Goal: Task Accomplishment & Management: Use online tool/utility

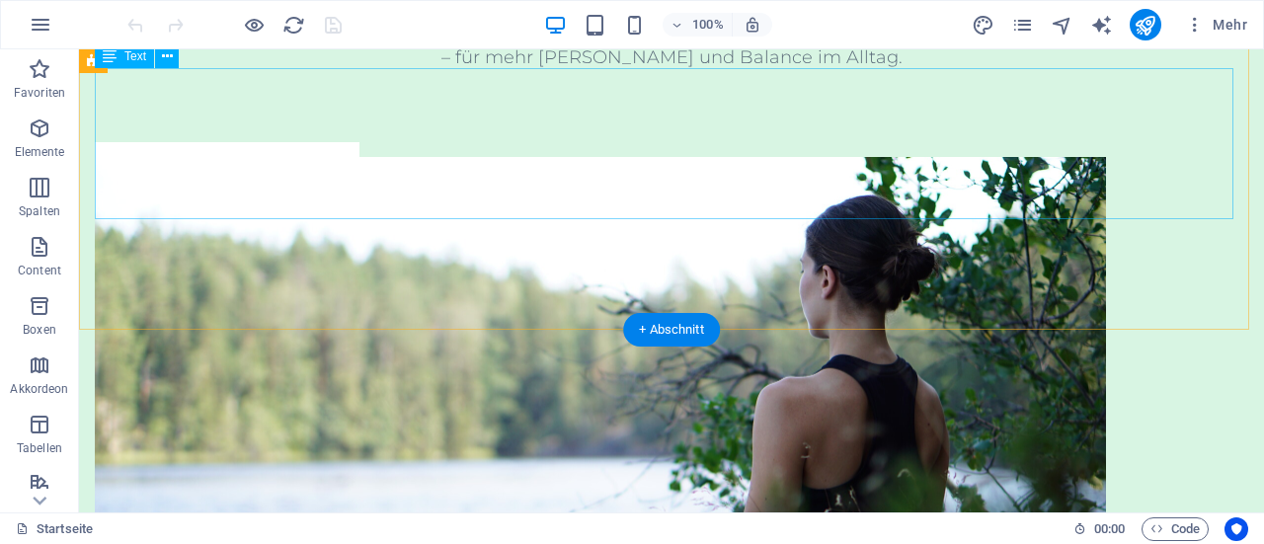
scroll to position [1751, 0]
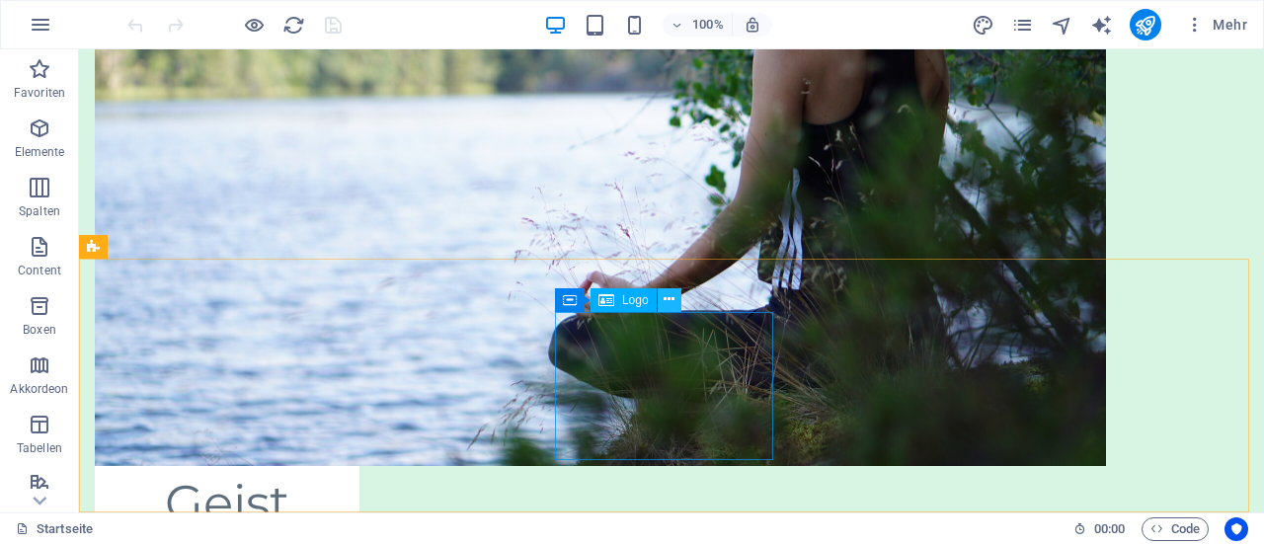
click at [670, 299] on icon at bounding box center [669, 299] width 11 height 21
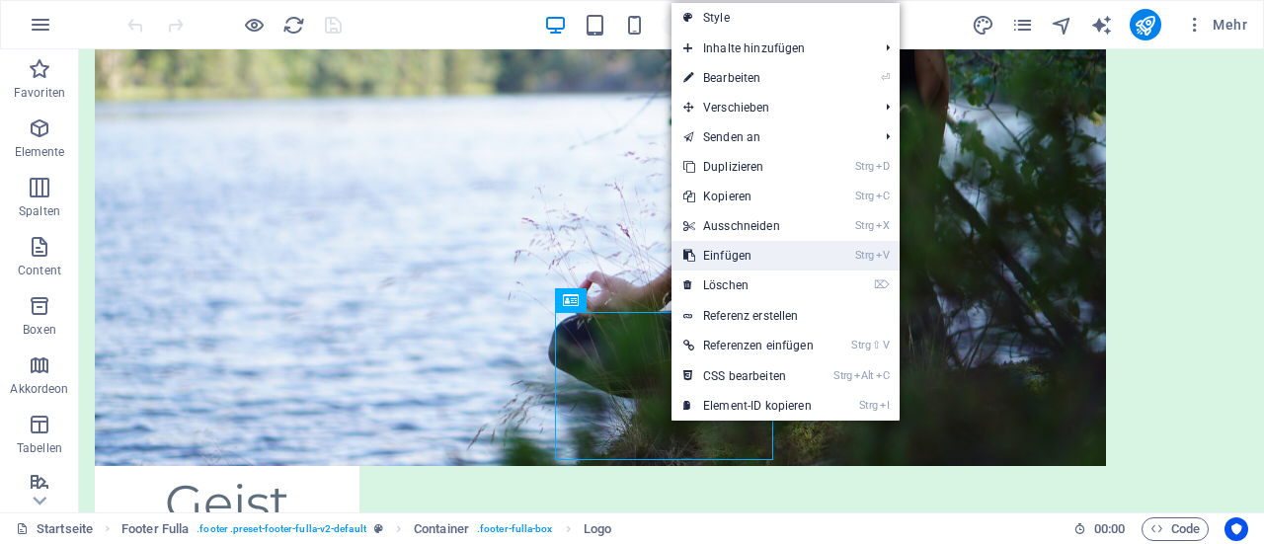
click at [750, 248] on link "Strg V Einfügen" at bounding box center [748, 256] width 154 height 30
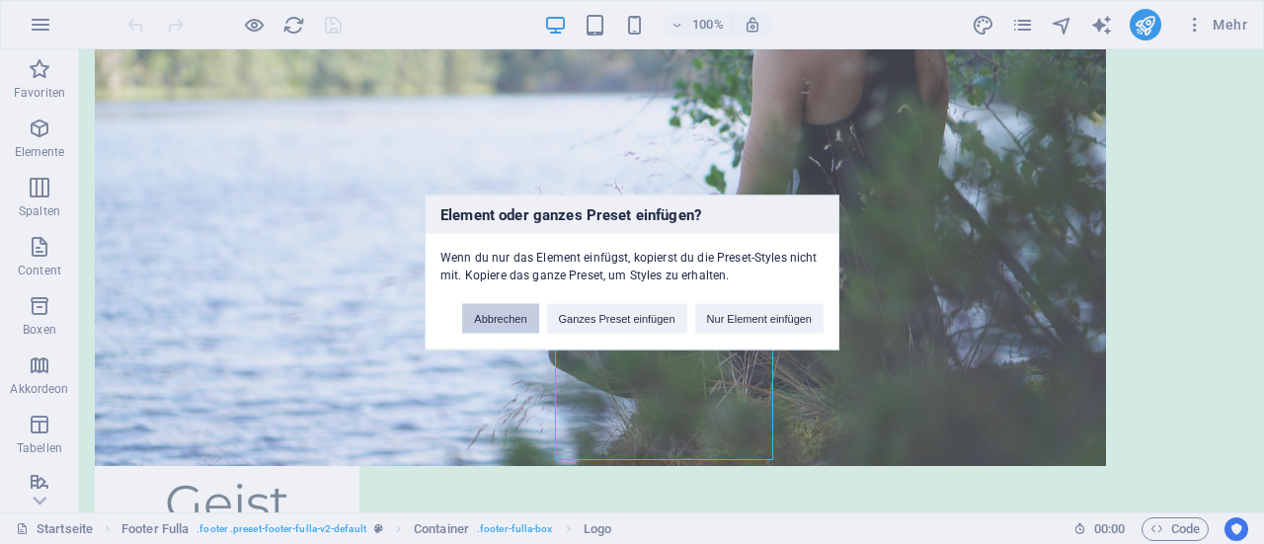
click at [513, 309] on button "Abbrechen" at bounding box center [500, 318] width 76 height 30
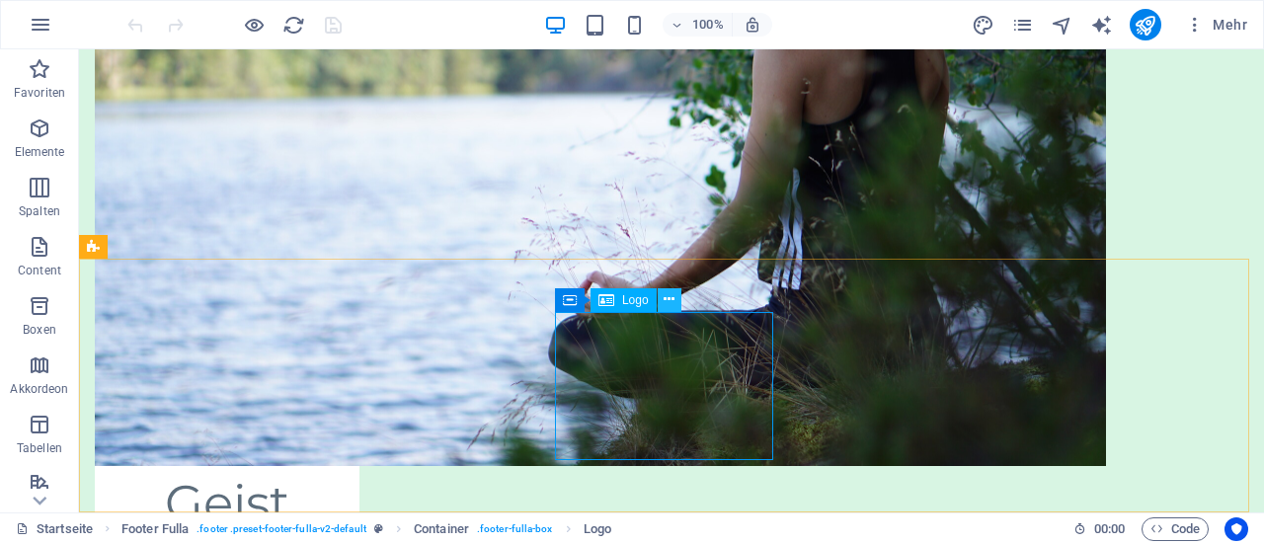
click at [666, 303] on icon at bounding box center [669, 299] width 11 height 21
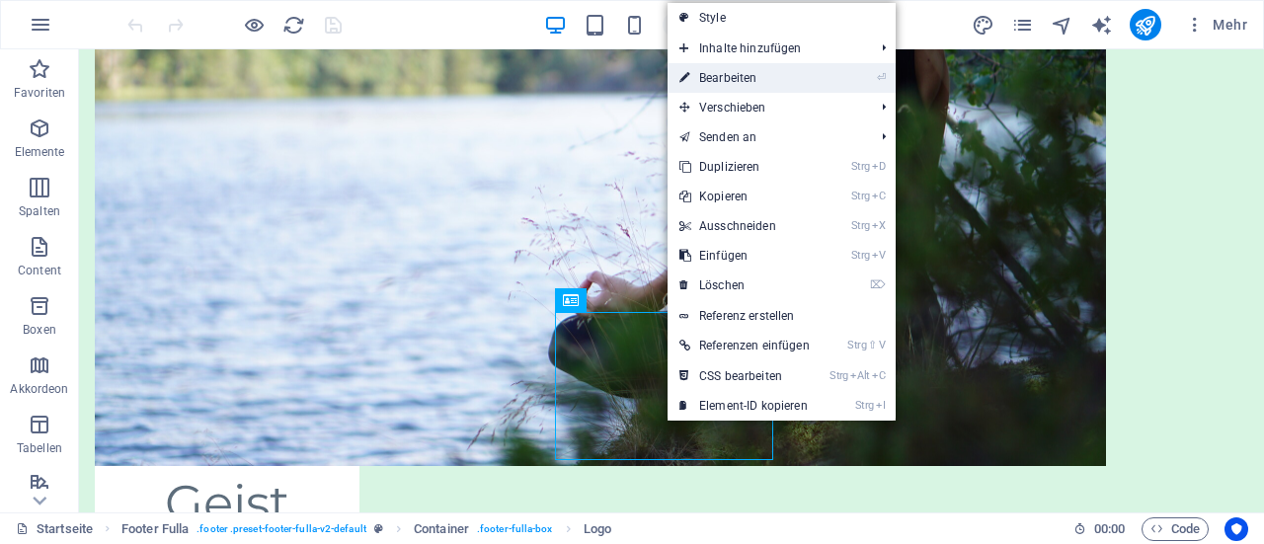
click at [745, 76] on link "⏎ Bearbeiten" at bounding box center [745, 78] width 154 height 30
select select "px"
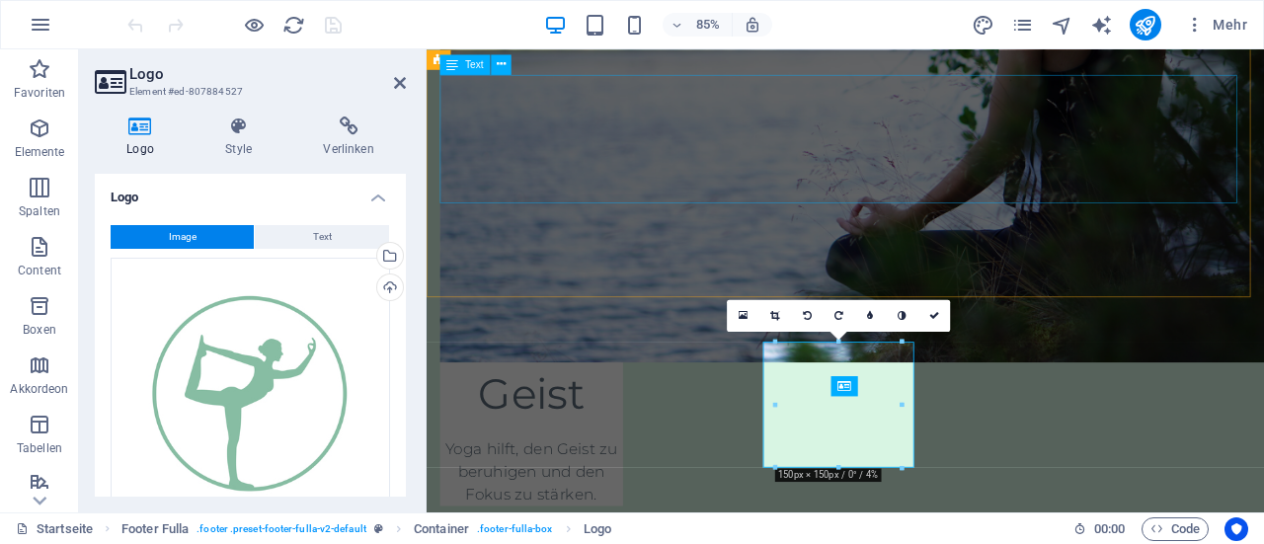
scroll to position [1606, 0]
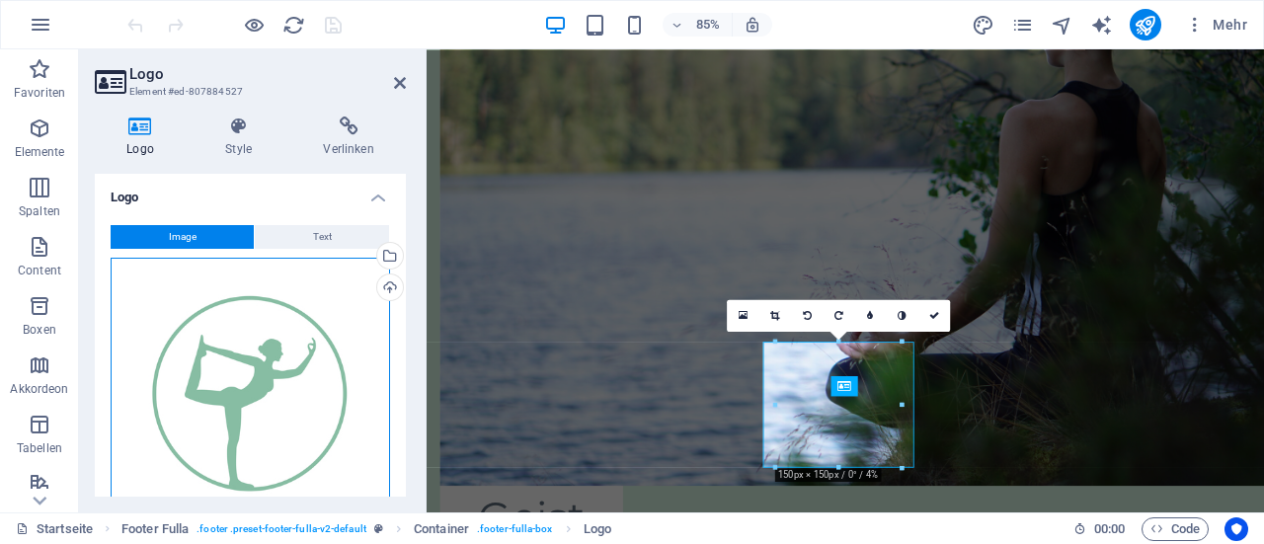
click at [217, 350] on div "Ziehe Dateien zum Hochladen hierher oder klicke hier, um aus Dateien oder koste…" at bounding box center [250, 397] width 279 height 279
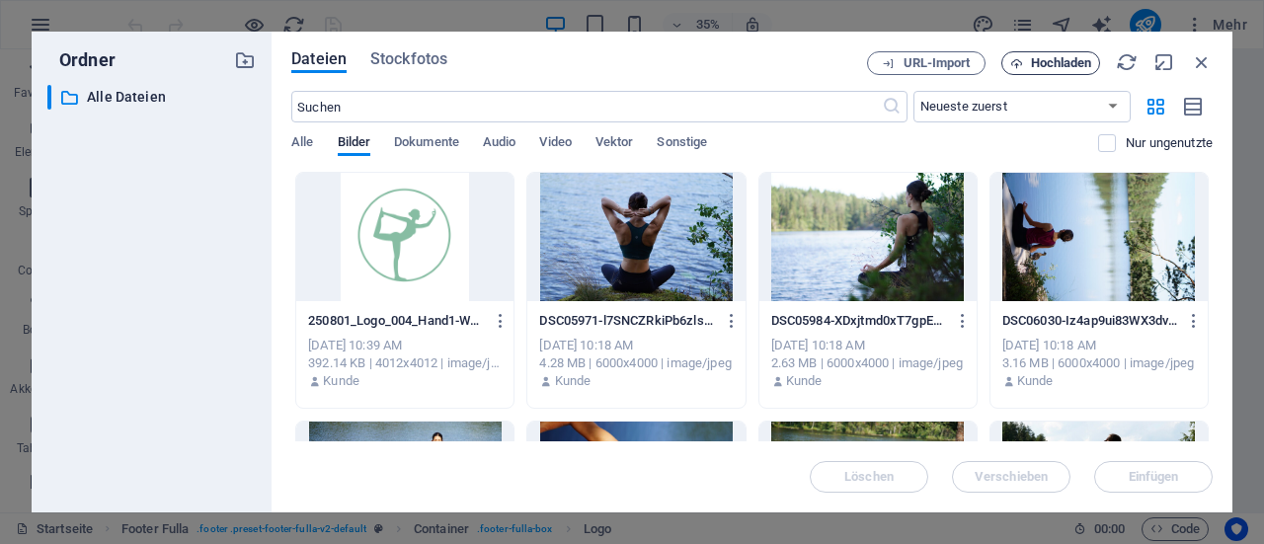
click at [1016, 65] on icon "button" at bounding box center [1016, 63] width 13 height 13
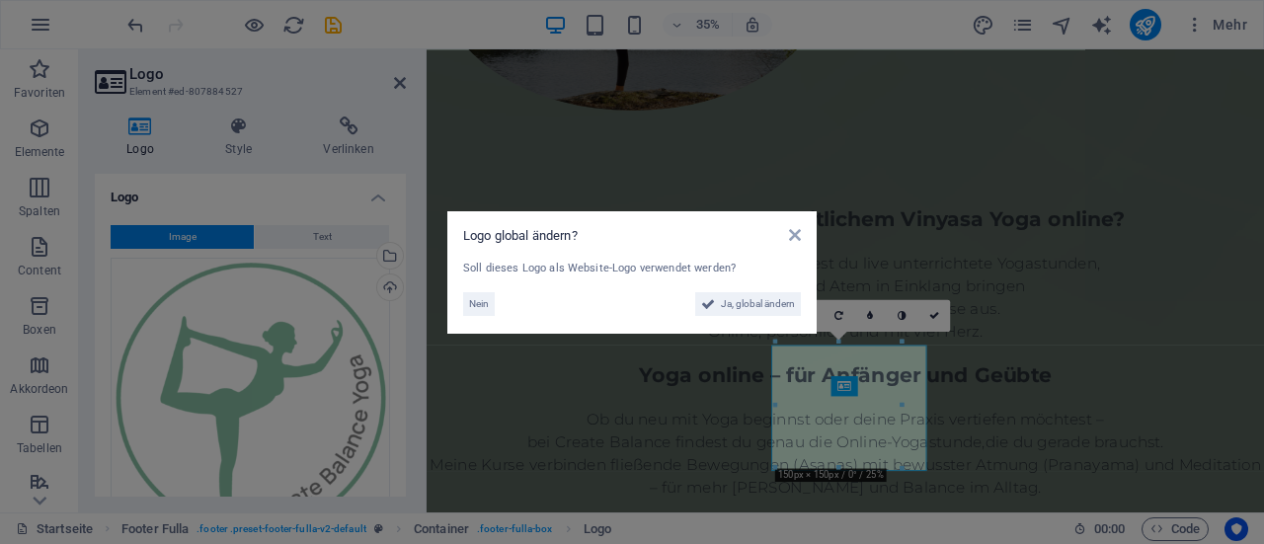
scroll to position [1606, 0]
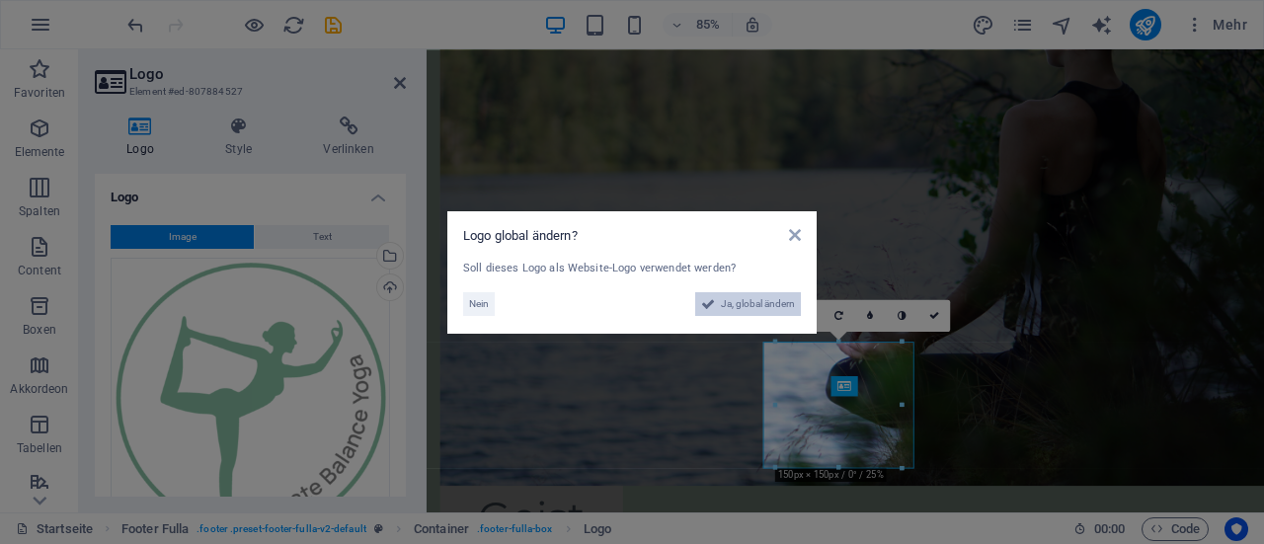
click at [758, 311] on span "Ja, global ändern" at bounding box center [758, 304] width 74 height 24
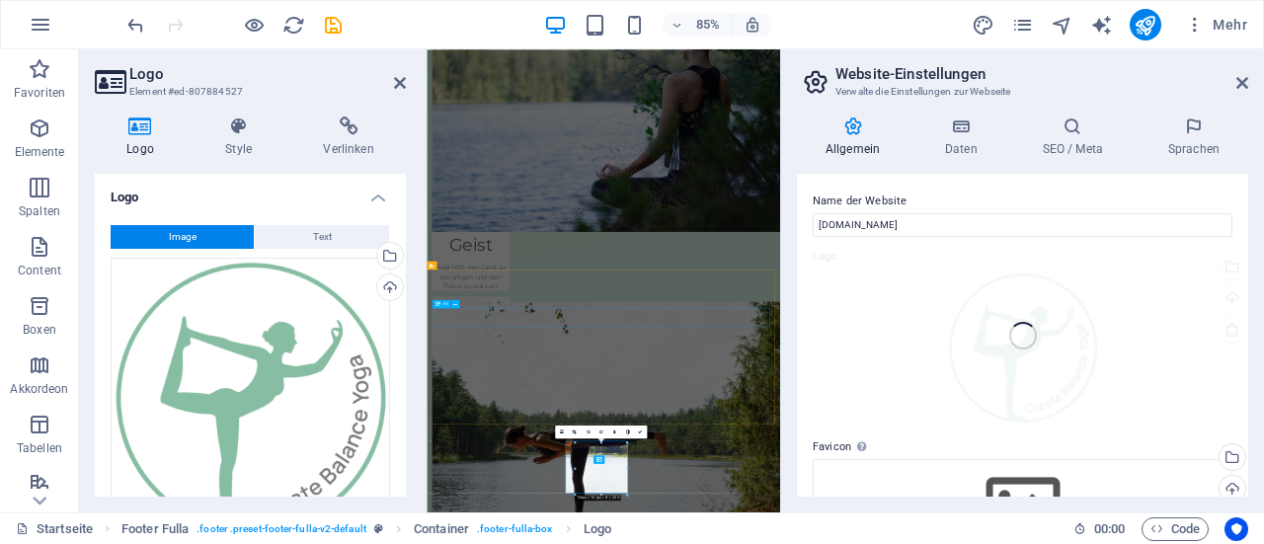
scroll to position [830, 0]
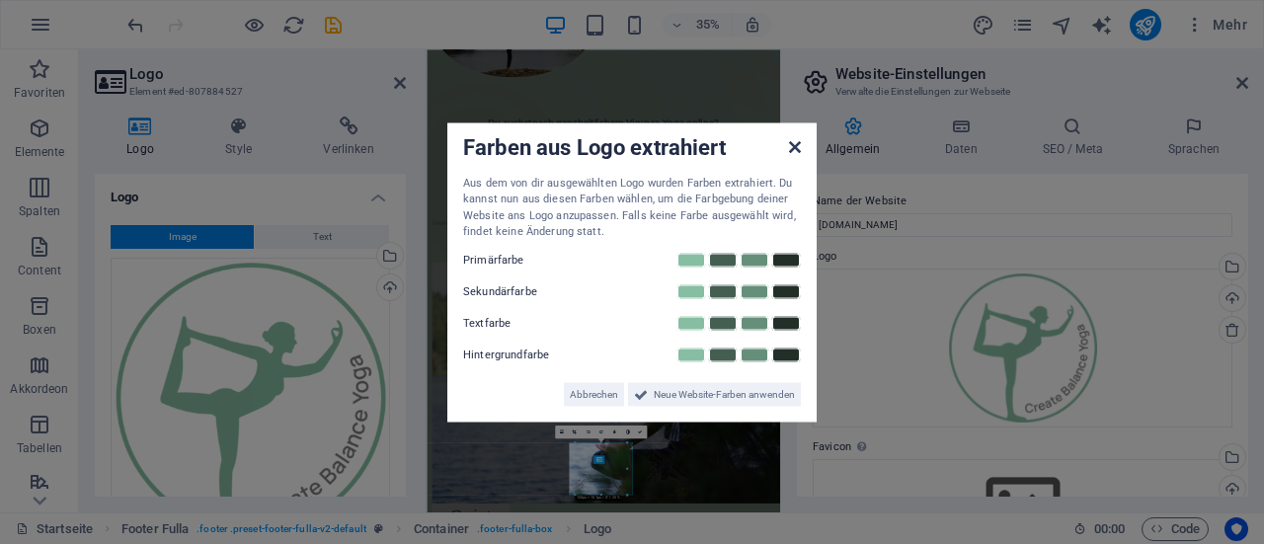
click at [796, 151] on icon at bounding box center [795, 146] width 12 height 16
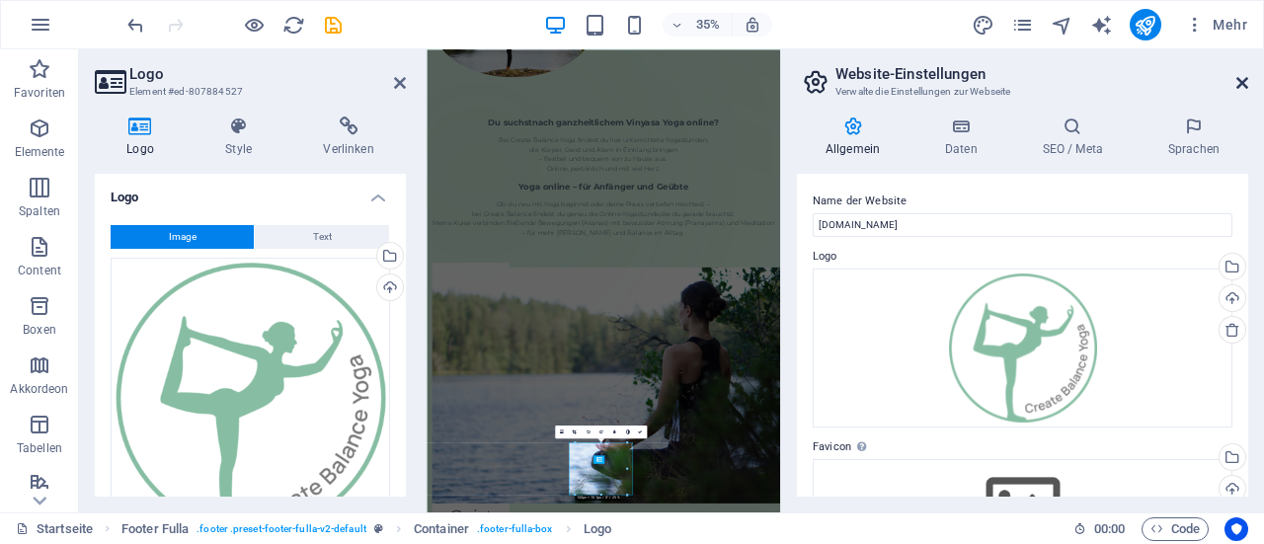
click at [1242, 84] on icon at bounding box center [1242, 83] width 12 height 16
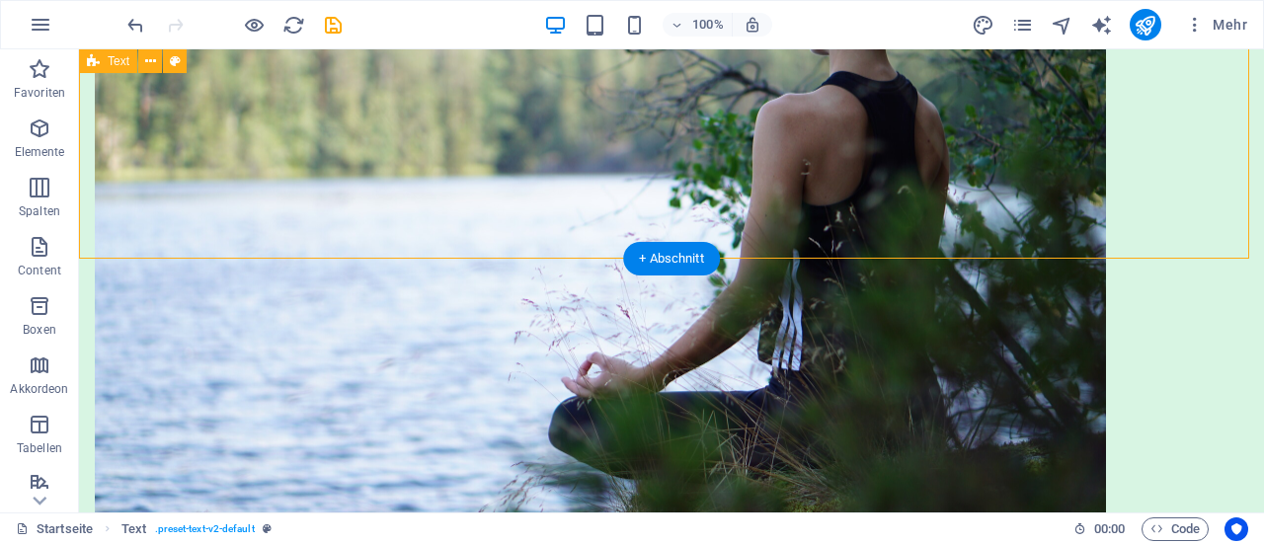
scroll to position [1751, 0]
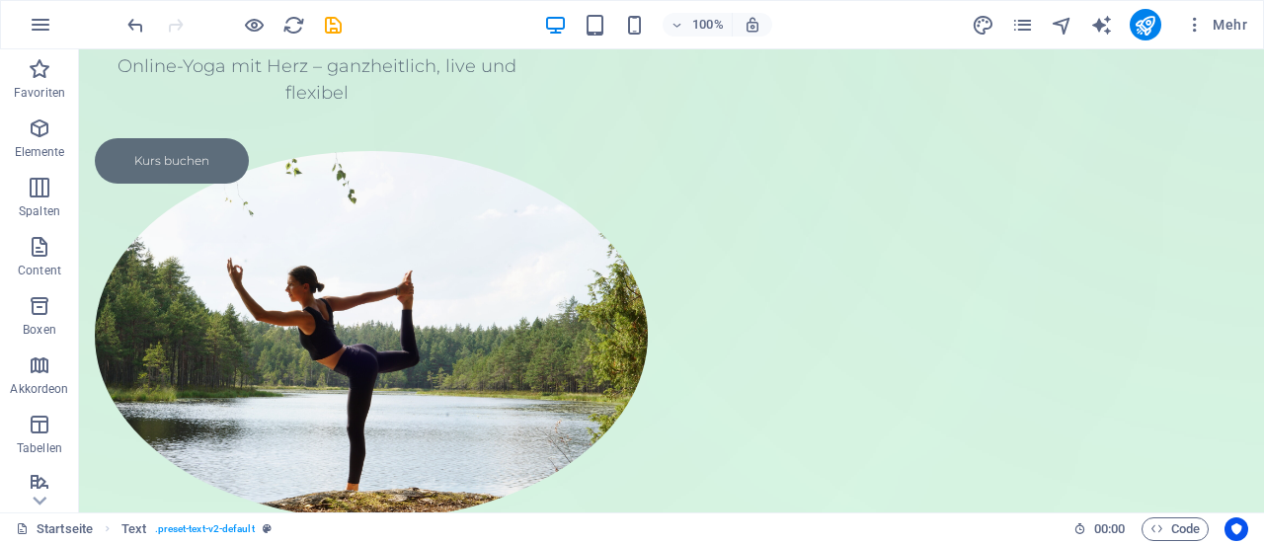
scroll to position [0, 0]
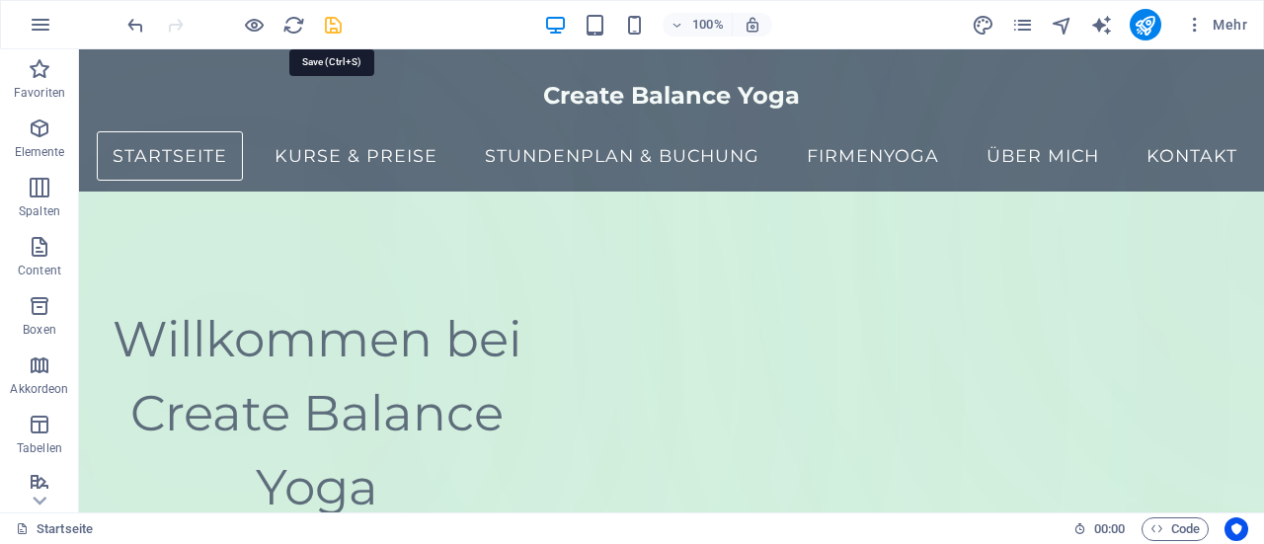
click at [337, 27] on icon "save" at bounding box center [333, 25] width 23 height 23
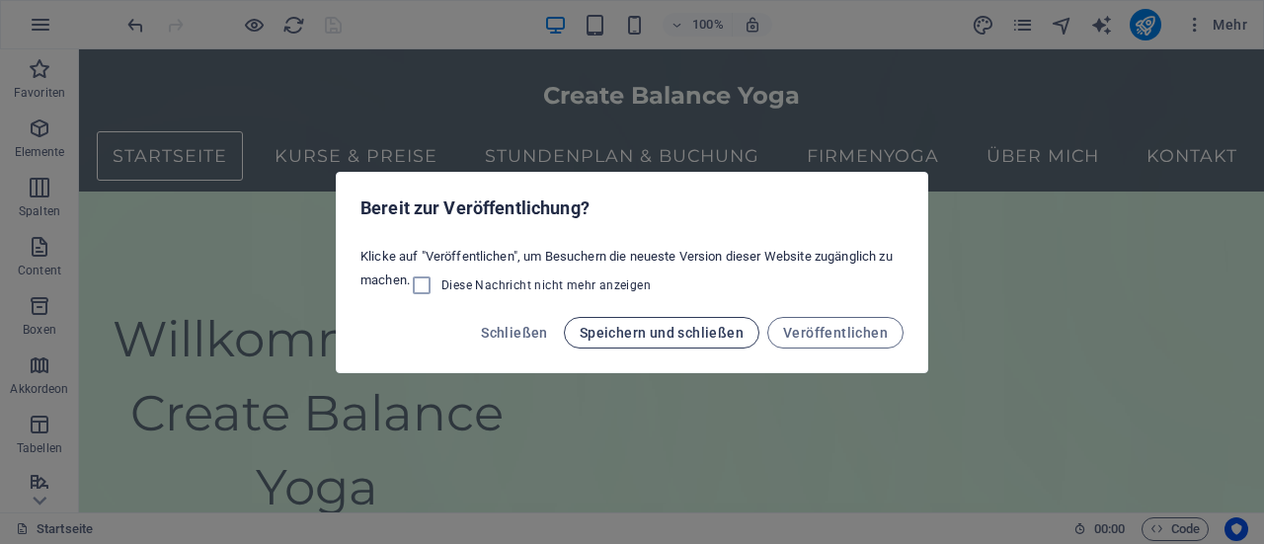
click at [703, 329] on span "Speichern und schließen" at bounding box center [662, 333] width 164 height 16
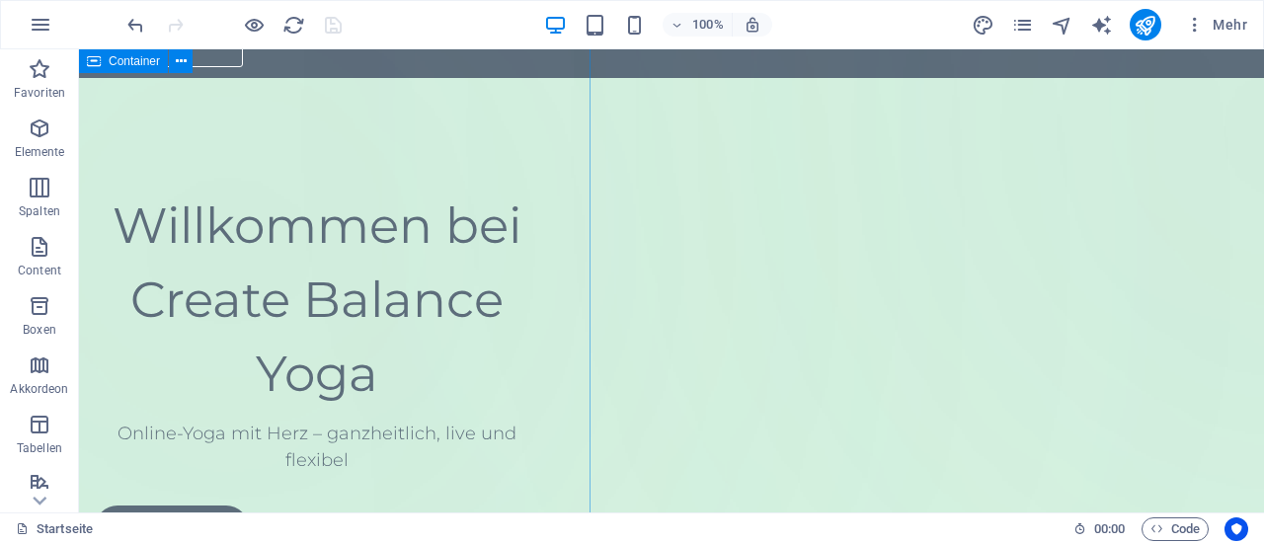
scroll to position [110, 0]
